Goal: Check status

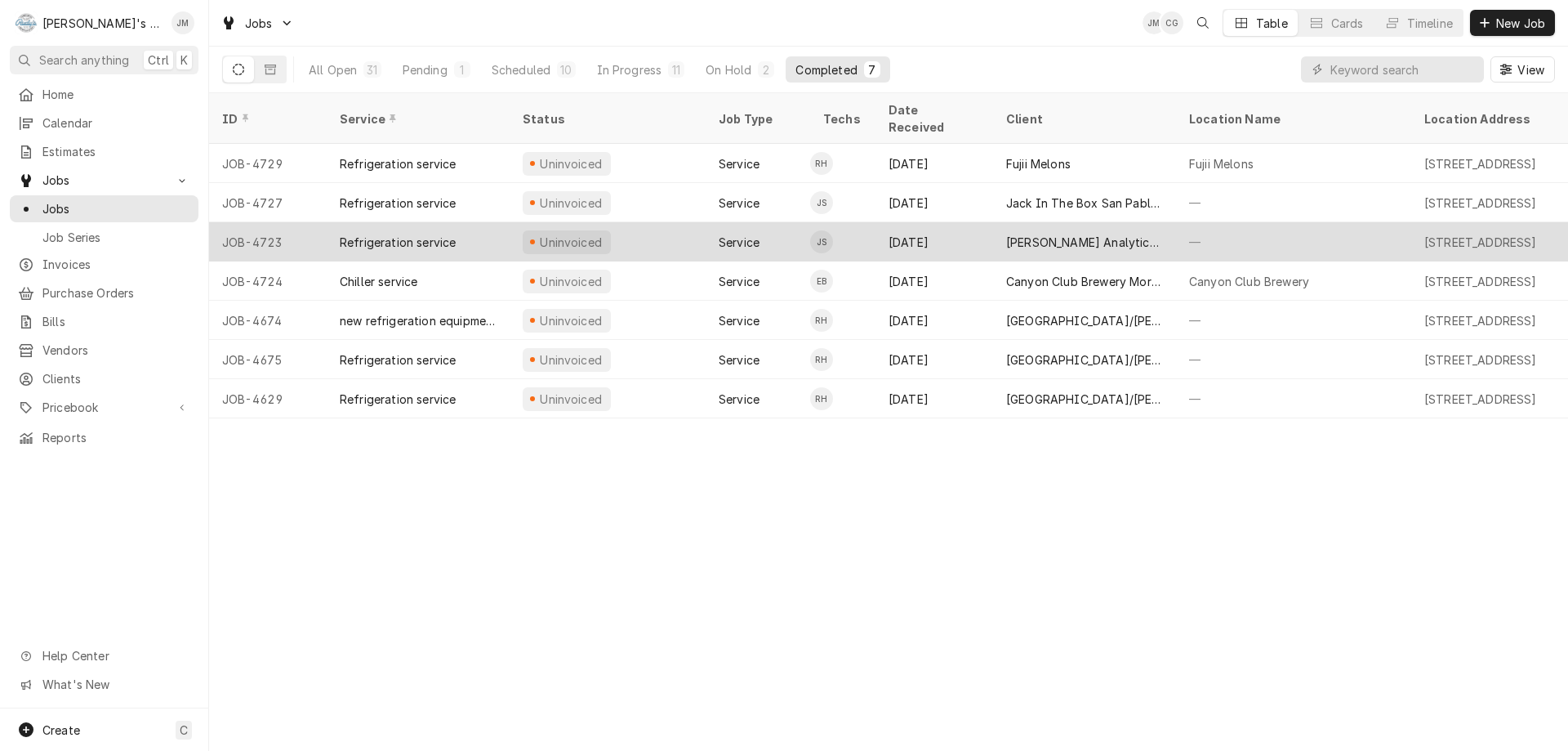
click at [1103, 234] on div "[PERSON_NAME] Analytical Inc." at bounding box center [1084, 242] width 157 height 17
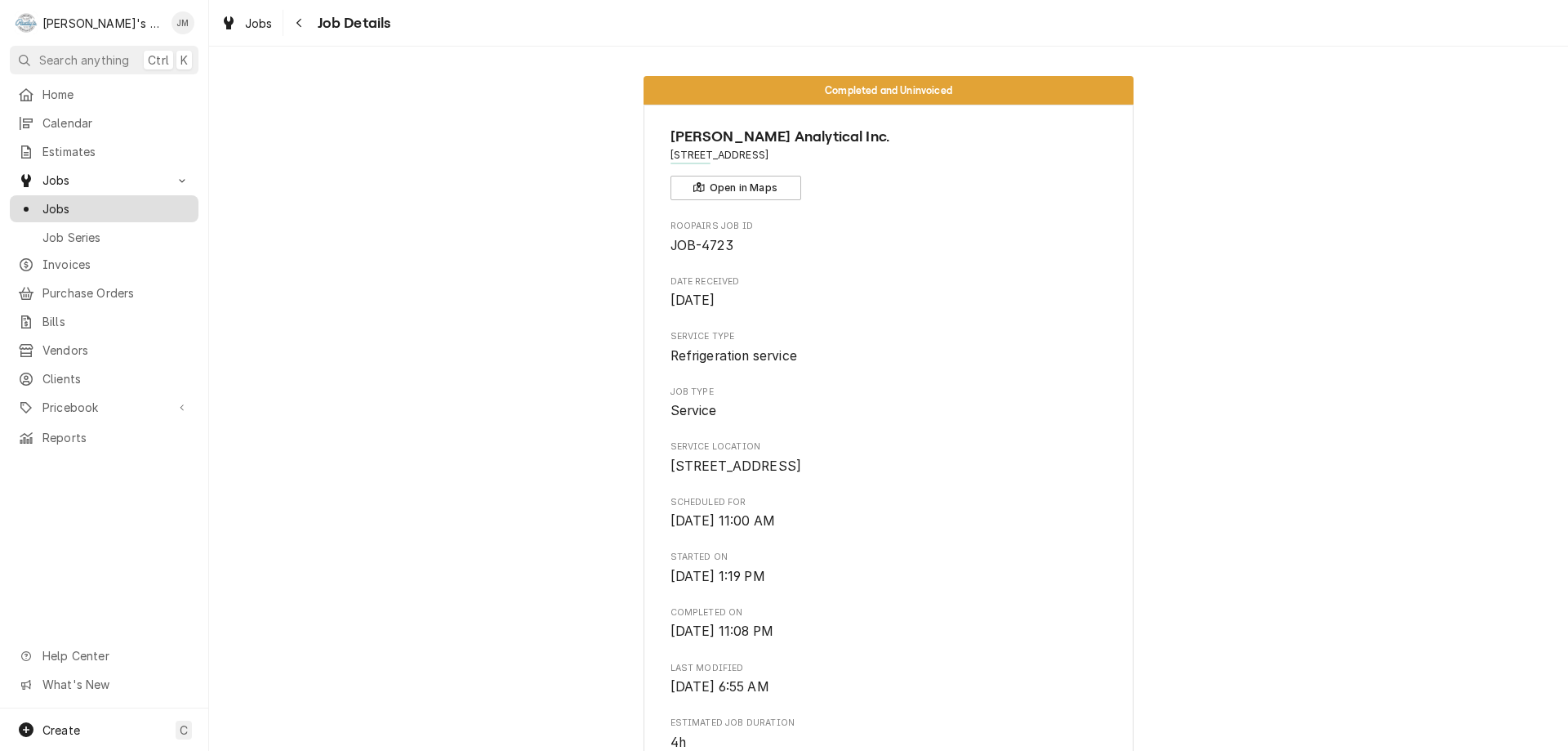
click at [47, 204] on span "Jobs" at bounding box center [116, 208] width 148 height 17
